Goal: Information Seeking & Learning: Learn about a topic

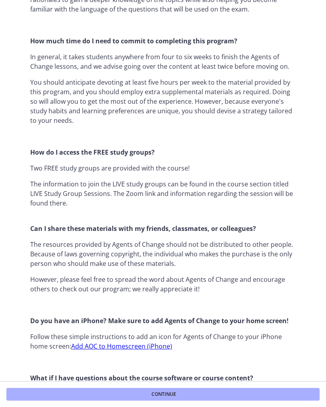
scroll to position [541, 0]
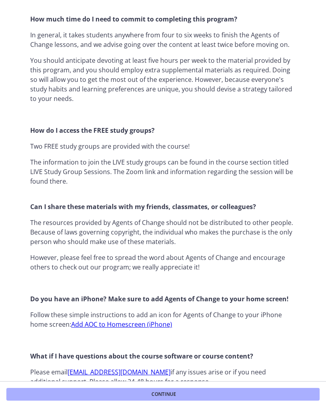
click at [249, 390] on button "Continue" at bounding box center [162, 394] width 313 height 13
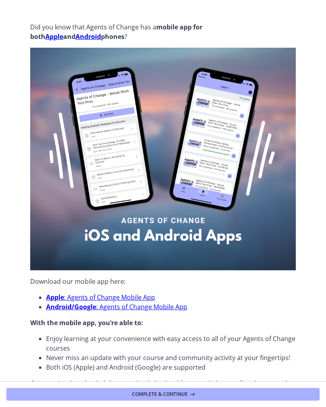
click at [244, 389] on button "Complete & continue" at bounding box center [162, 394] width 313 height 13
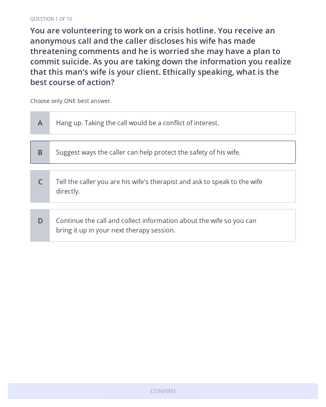
click at [75, 153] on p "Suggest ways the caller can help protect the safety of his wife." at bounding box center [164, 152] width 217 height 10
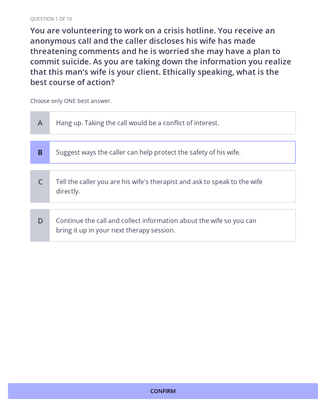
click at [217, 384] on button "Confirm" at bounding box center [163, 391] width 310 height 16
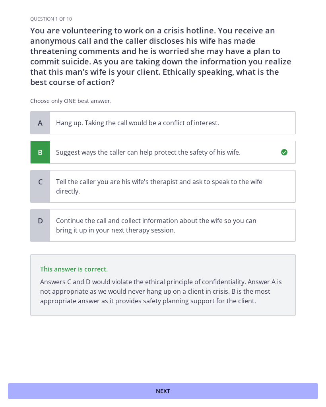
click at [164, 391] on span "Next" at bounding box center [163, 391] width 14 height 10
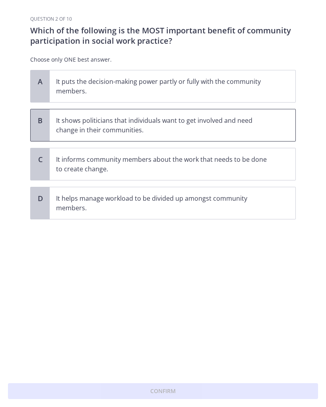
click at [87, 121] on p "It shows politicians that individuals want to get involved and need change in t…" at bounding box center [164, 125] width 217 height 19
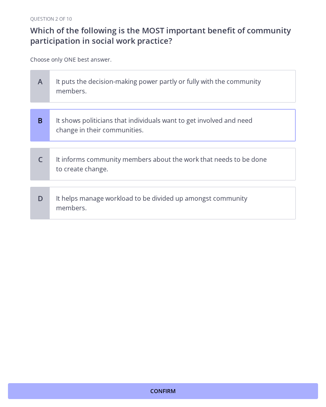
click at [237, 386] on button "Confirm" at bounding box center [163, 391] width 310 height 16
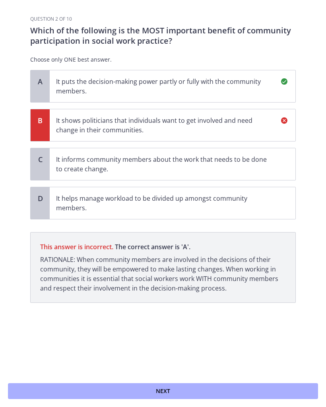
click at [190, 388] on button "Next" at bounding box center [163, 391] width 310 height 16
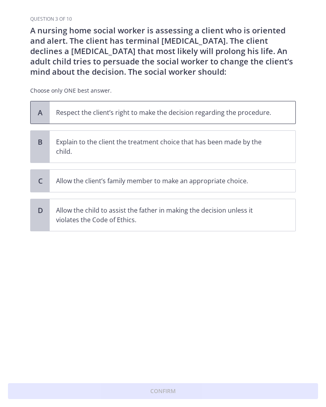
click at [66, 115] on p "Respect the client’s right to make the decision regarding the procedure." at bounding box center [164, 113] width 217 height 10
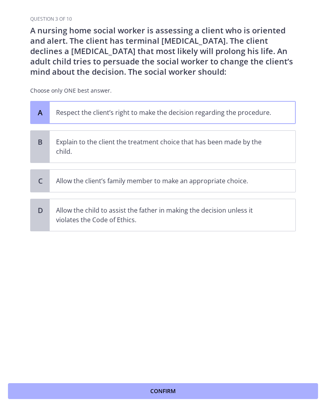
click at [179, 390] on button "Confirm" at bounding box center [163, 391] width 310 height 16
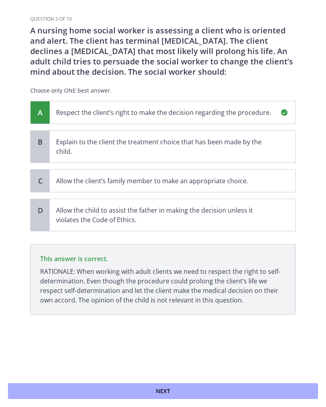
click at [165, 388] on span "Next" at bounding box center [163, 391] width 14 height 10
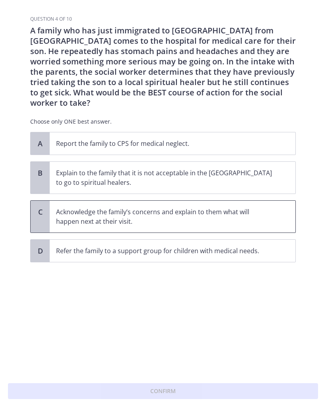
click at [191, 201] on span "Acknowledge the family’s concerns and explain to them what will happen next at …" at bounding box center [173, 217] width 246 height 32
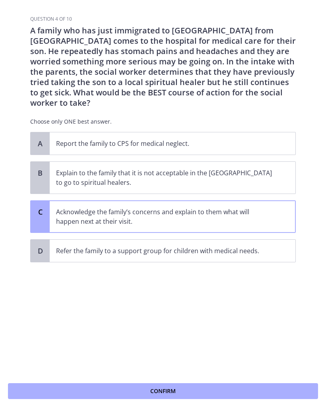
click at [186, 374] on div "Question 4 of 10 A family who has just immigrated to the United States from Mex…" at bounding box center [163, 211] width 278 height 391
click at [193, 386] on button "Confirm" at bounding box center [163, 391] width 310 height 16
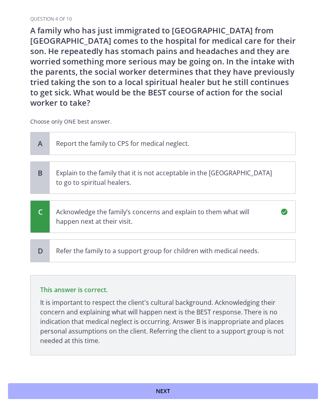
scroll to position [2, 0]
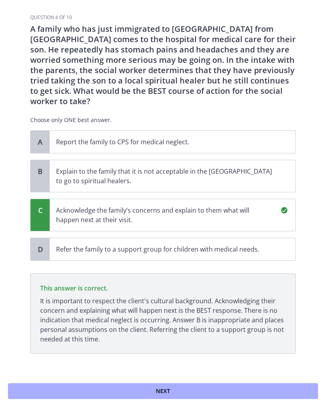
click at [187, 392] on button "Next" at bounding box center [163, 391] width 310 height 16
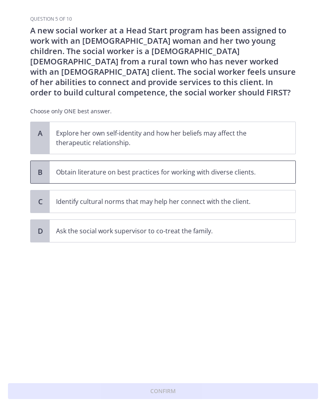
click at [178, 164] on span "Obtain literature on best practices for working with diverse clients." at bounding box center [173, 172] width 246 height 22
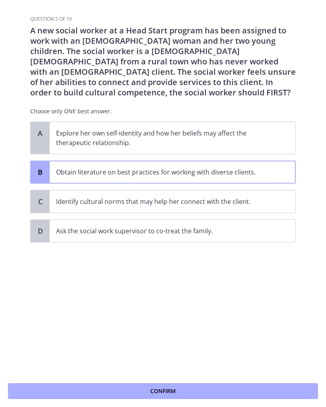
click at [202, 389] on button "Confirm" at bounding box center [163, 391] width 310 height 16
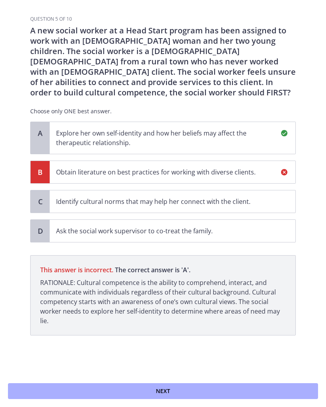
click at [190, 378] on div "Next" at bounding box center [163, 391] width 326 height 32
click at [197, 397] on button "Next" at bounding box center [163, 391] width 310 height 16
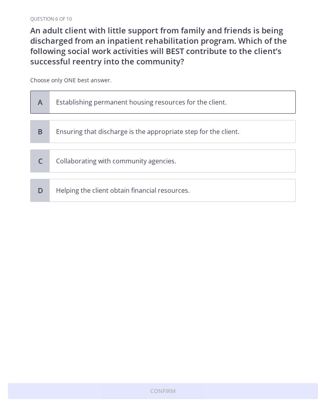
click at [223, 106] on p "Establishing permanent housing resources for the client." at bounding box center [164, 102] width 217 height 10
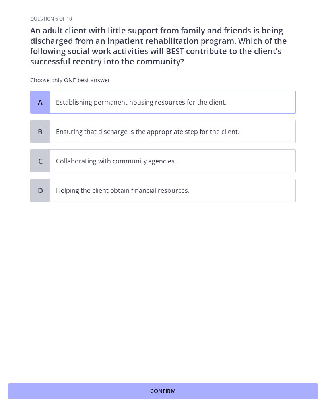
click at [165, 377] on div "Confirm" at bounding box center [163, 391] width 326 height 32
click at [169, 387] on span "Confirm" at bounding box center [162, 391] width 25 height 10
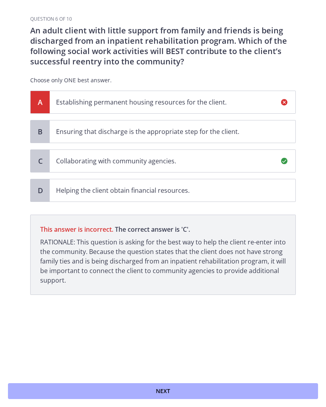
click at [214, 377] on div "Next" at bounding box center [163, 391] width 326 height 32
click at [187, 388] on button "Next" at bounding box center [163, 391] width 310 height 16
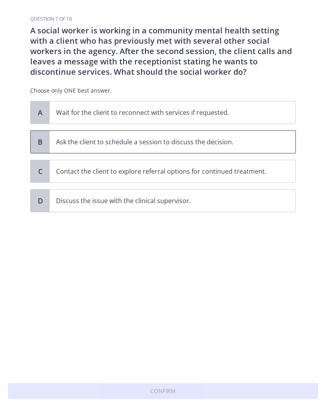
click at [231, 145] on p "Ask the client to schedule a session to discuss the decision." at bounding box center [164, 142] width 217 height 10
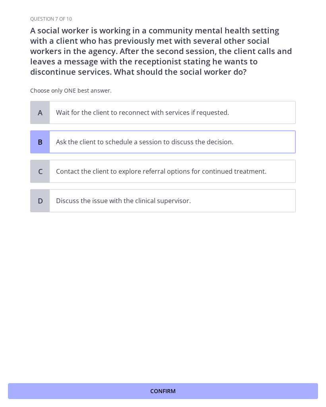
click at [215, 381] on div "Confirm" at bounding box center [163, 391] width 326 height 32
click at [217, 376] on div "Confirm" at bounding box center [163, 391] width 326 height 32
click at [217, 375] on div "Confirm" at bounding box center [163, 391] width 326 height 32
click at [198, 377] on div "Confirm" at bounding box center [163, 391] width 326 height 32
click at [197, 377] on div "Confirm" at bounding box center [163, 391] width 326 height 32
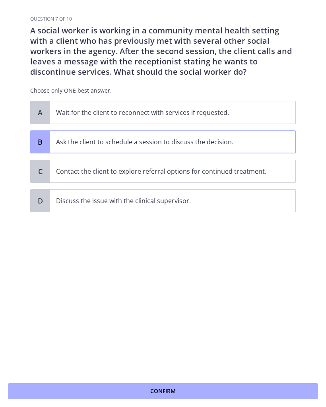
click at [186, 387] on button "Confirm" at bounding box center [163, 391] width 310 height 16
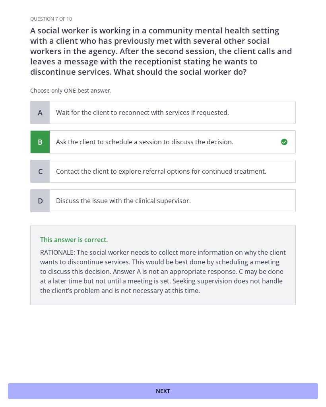
click at [260, 391] on button "Next" at bounding box center [163, 391] width 310 height 16
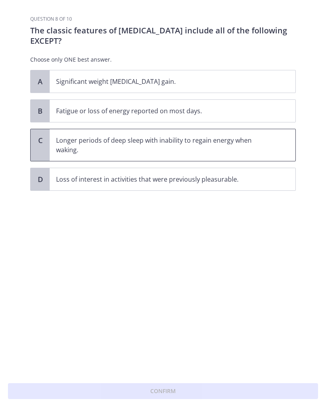
click at [240, 141] on p "Longer periods of deep sleep with inability to regain energy when waking." at bounding box center [164, 145] width 217 height 19
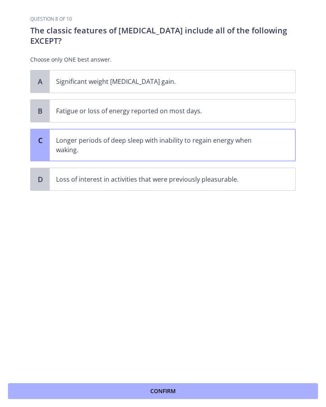
click at [199, 383] on button "Confirm" at bounding box center [163, 391] width 310 height 16
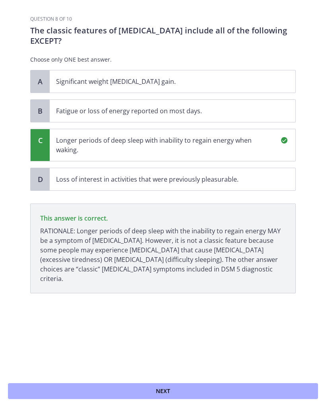
click at [267, 398] on button "Next" at bounding box center [163, 391] width 310 height 16
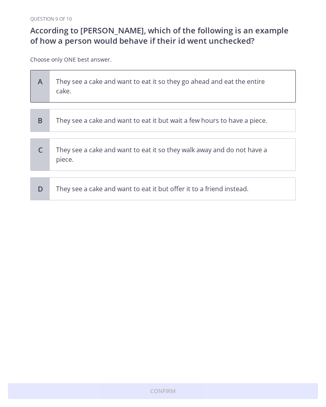
click at [260, 90] on p "They see a cake and want to eat it so they go ahead and eat the entire cake." at bounding box center [164, 86] width 217 height 19
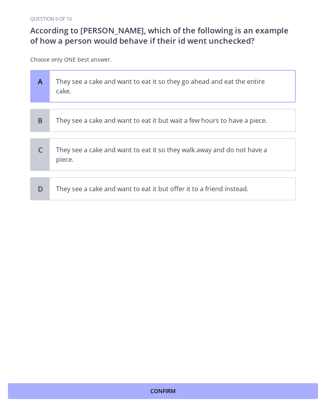
click at [262, 391] on button "Confirm" at bounding box center [163, 391] width 310 height 16
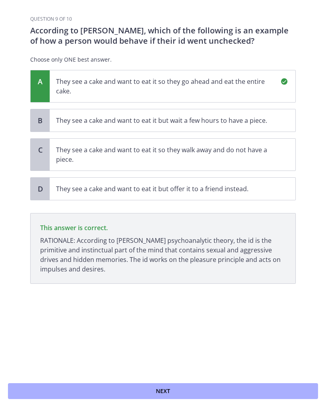
click at [224, 384] on button "Next" at bounding box center [163, 391] width 310 height 16
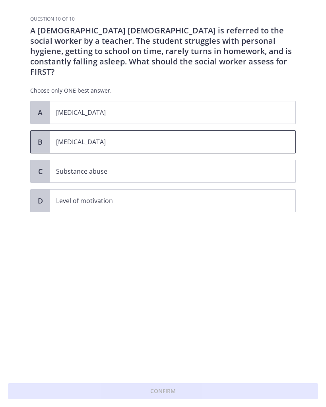
click at [226, 137] on p "Child neglect" at bounding box center [164, 142] width 217 height 10
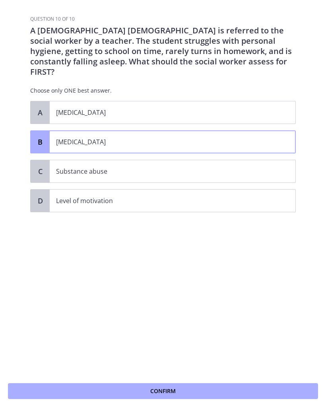
click at [217, 384] on button "Confirm" at bounding box center [163, 391] width 310 height 16
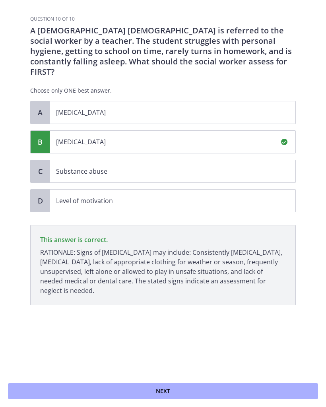
click at [205, 381] on div "Next" at bounding box center [163, 391] width 326 height 32
click at [191, 385] on button "Next" at bounding box center [163, 391] width 310 height 16
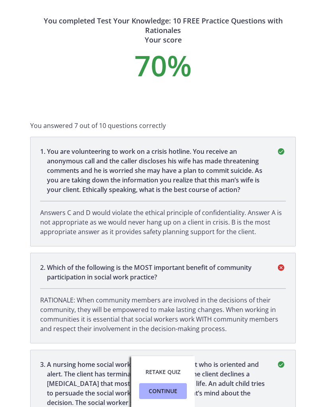
click at [165, 360] on div "Retake Quiz Continue" at bounding box center [163, 381] width 64 height 51
click at [168, 385] on button "Continue" at bounding box center [163, 391] width 48 height 16
